Goal: Check status: Check status

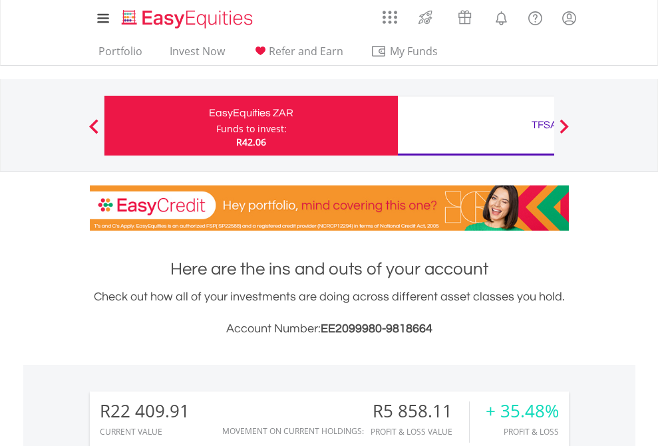
scroll to position [128, 209]
click at [216, 126] on div "Funds to invest:" at bounding box center [251, 128] width 70 height 13
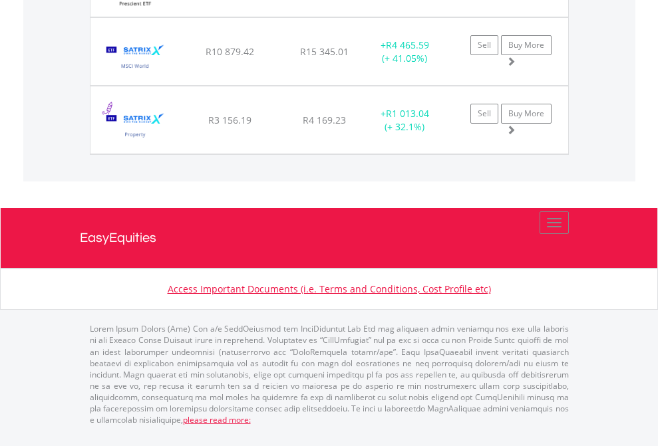
scroll to position [96, 0]
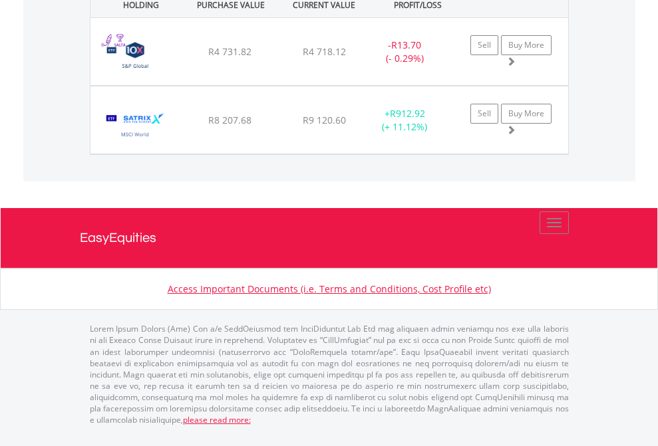
scroll to position [128, 209]
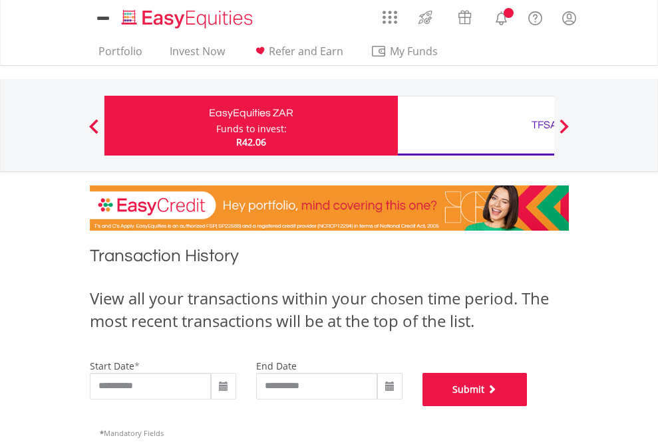
click at [527, 406] on button "Submit" at bounding box center [474, 389] width 105 height 33
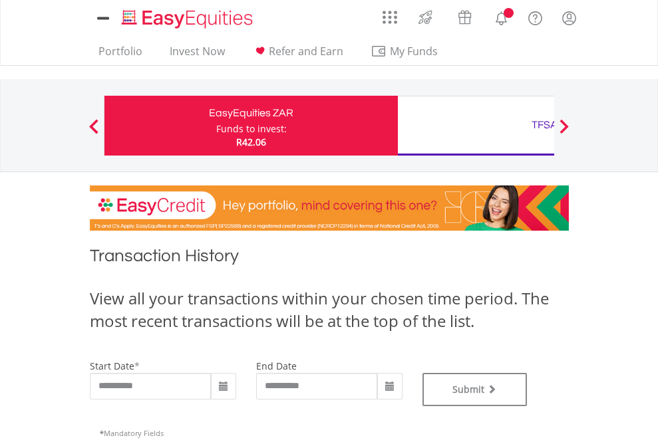
click at [475, 126] on div "TFSA" at bounding box center [544, 125] width 277 height 19
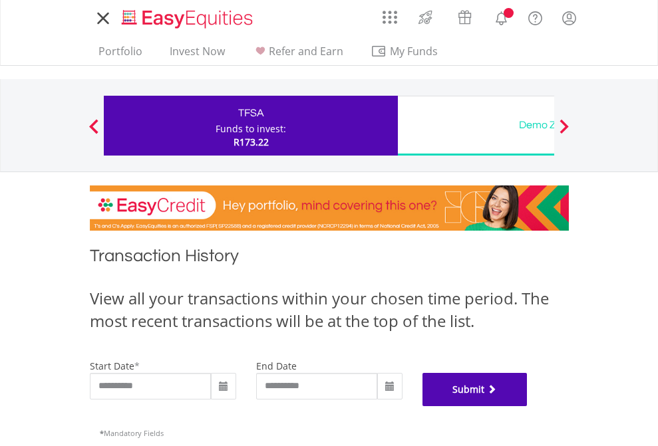
click at [527, 406] on button "Submit" at bounding box center [474, 389] width 105 height 33
